Goal: Find specific page/section: Find specific page/section

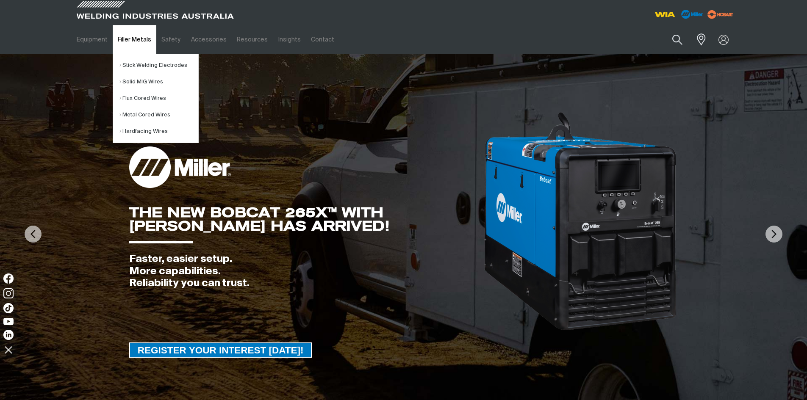
drag, startPoint x: 129, startPoint y: 38, endPoint x: 134, endPoint y: 46, distance: 9.9
click at [129, 38] on link "Filler Metals" at bounding box center [135, 39] width 44 height 29
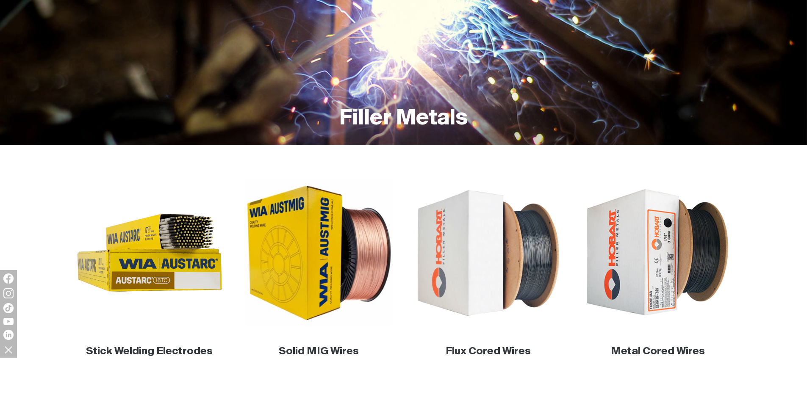
scroll to position [254, 0]
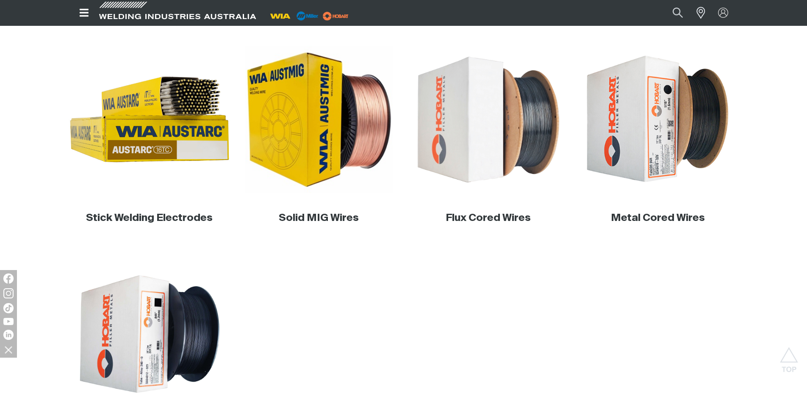
click at [171, 119] on img at bounding box center [149, 120] width 162 height 162
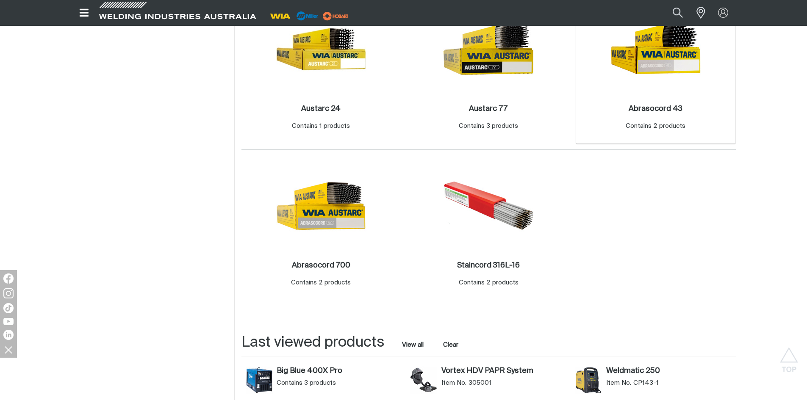
scroll to position [636, 0]
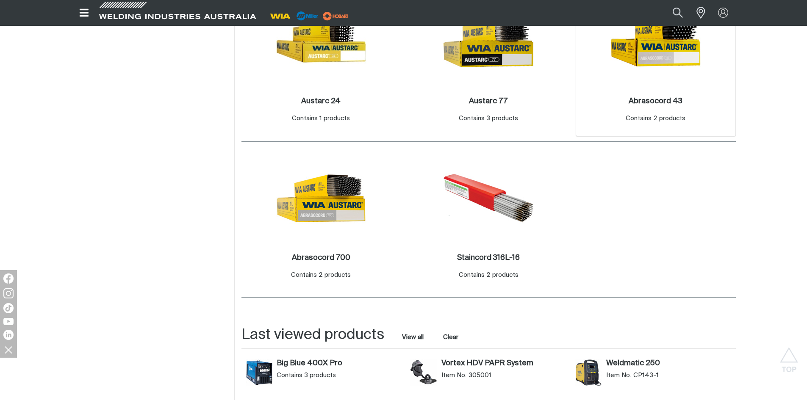
click at [666, 62] on img at bounding box center [656, 41] width 91 height 91
